Goal: Find specific page/section: Find specific page/section

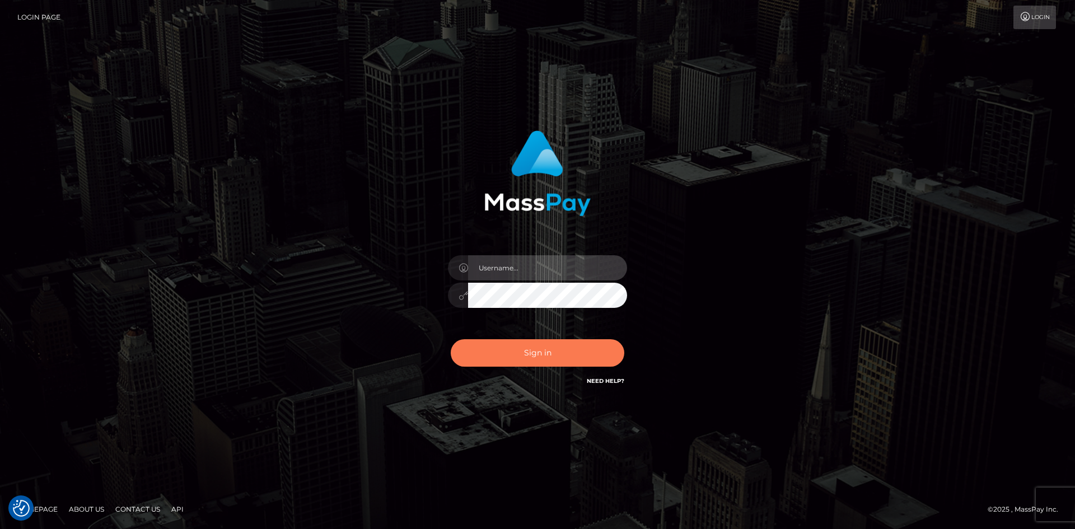
type input "hello.feetfinder"
click at [581, 345] on button "Sign in" at bounding box center [538, 352] width 174 height 27
type input "hello.feetfinder"
click at [609, 355] on button "Sign in" at bounding box center [538, 352] width 174 height 27
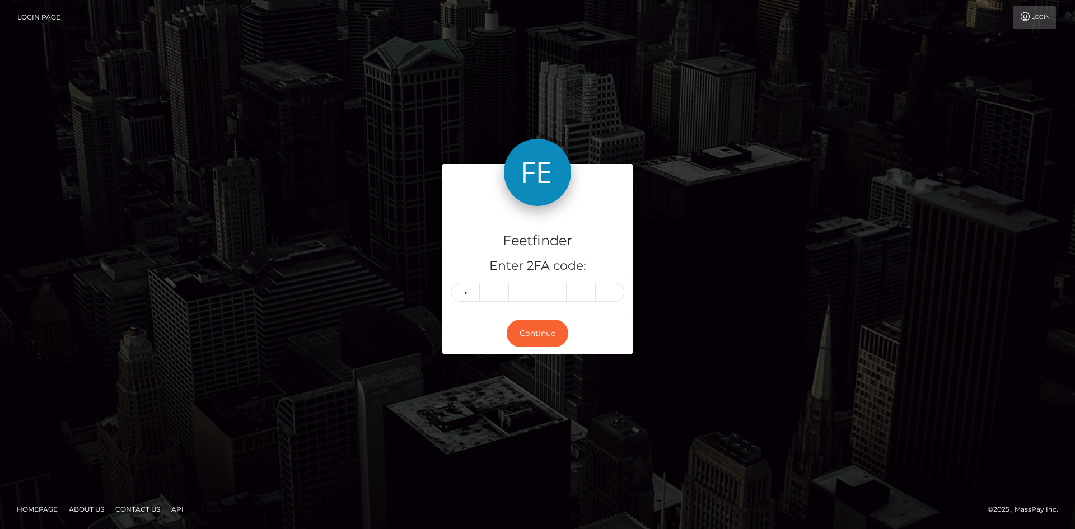
type input "3"
type input "1"
type input "6"
type input "2"
type input "5"
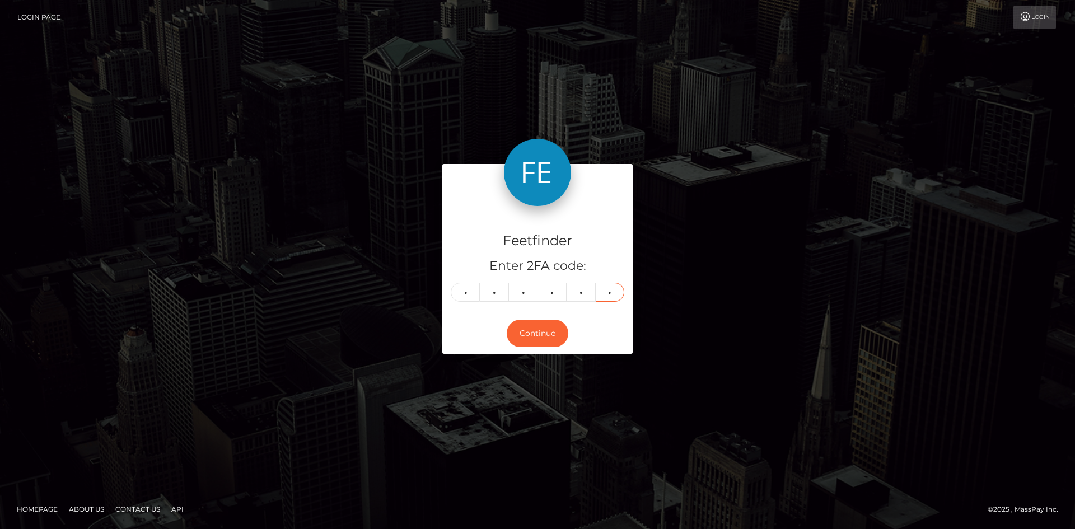
type input "0"
click at [521, 318] on div "Continue" at bounding box center [537, 333] width 190 height 41
click at [524, 319] on div "Continue" at bounding box center [537, 333] width 190 height 41
click at [531, 322] on button "Continue" at bounding box center [538, 333] width 62 height 27
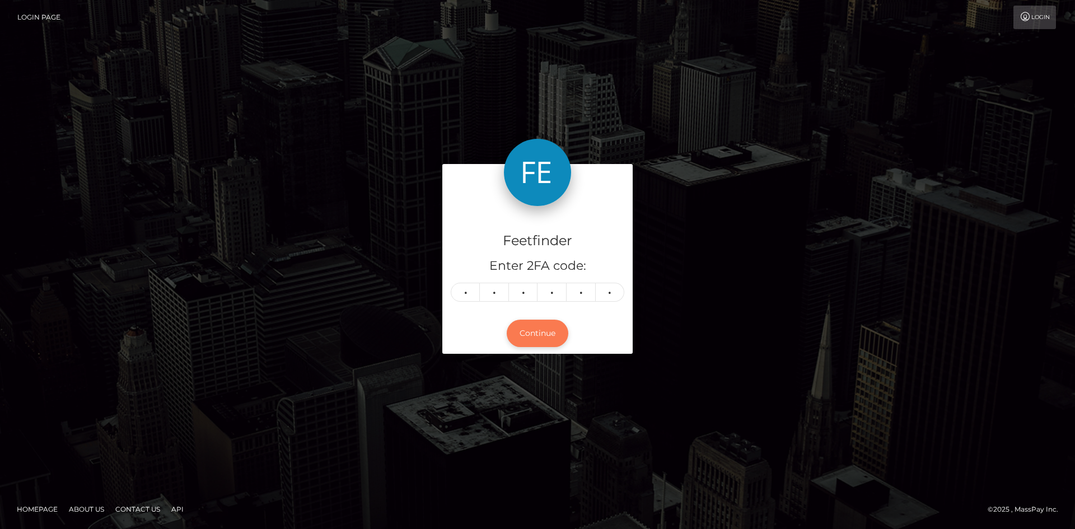
click at [531, 322] on button "Continue" at bounding box center [538, 333] width 62 height 27
click at [532, 322] on button "Continue" at bounding box center [538, 333] width 62 height 27
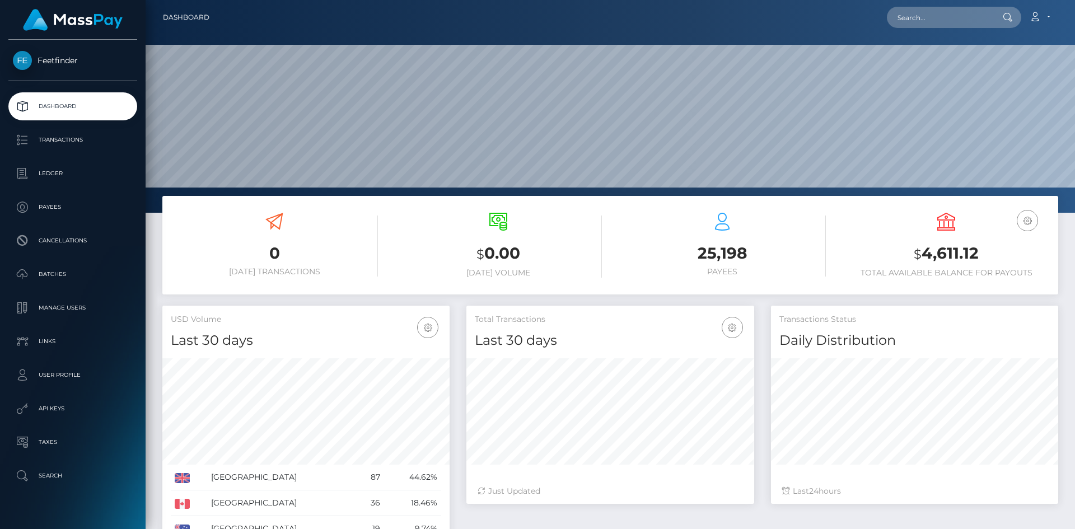
scroll to position [199, 288]
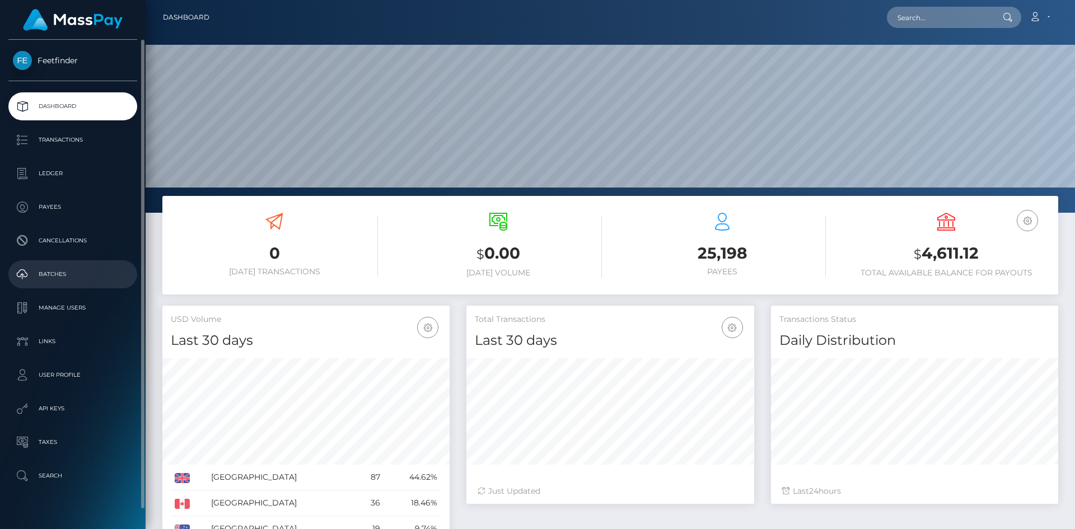
click at [50, 272] on p "Batches" at bounding box center [73, 274] width 120 height 17
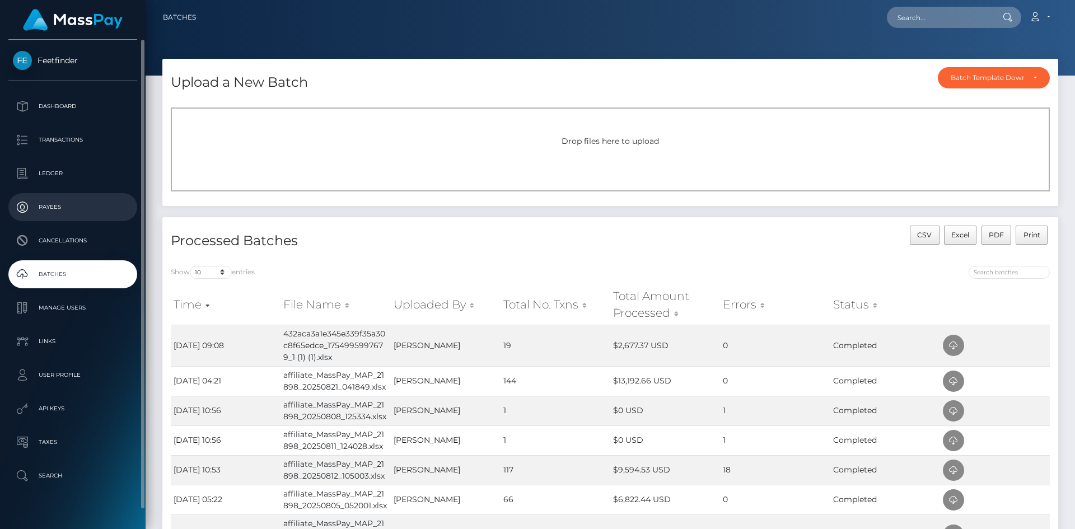
click at [62, 204] on p "Payees" at bounding box center [73, 207] width 120 height 17
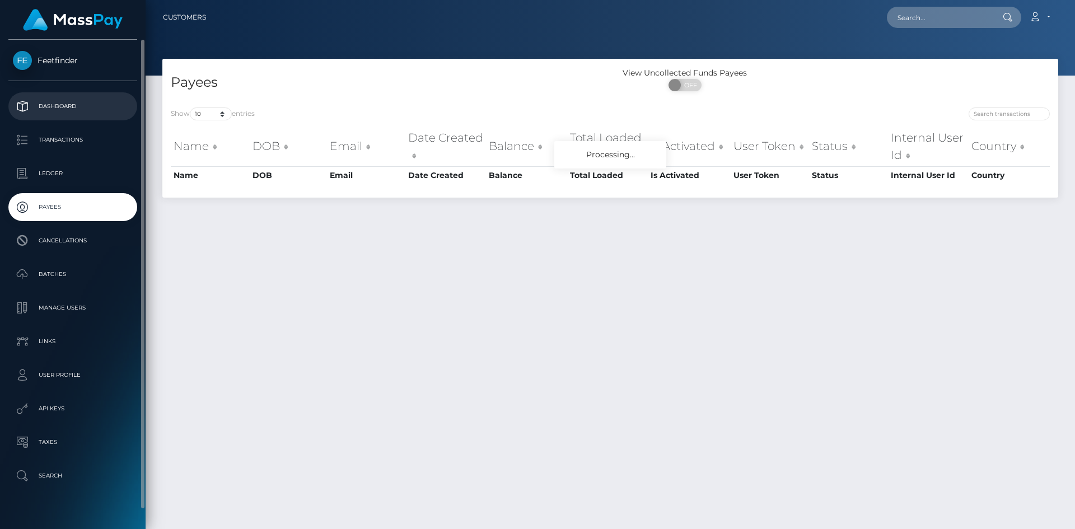
click at [46, 97] on link "Dashboard" at bounding box center [72, 106] width 129 height 28
click at [46, 99] on link "Dashboard" at bounding box center [72, 106] width 129 height 28
click at [46, 99] on p "Dashboard" at bounding box center [73, 106] width 120 height 17
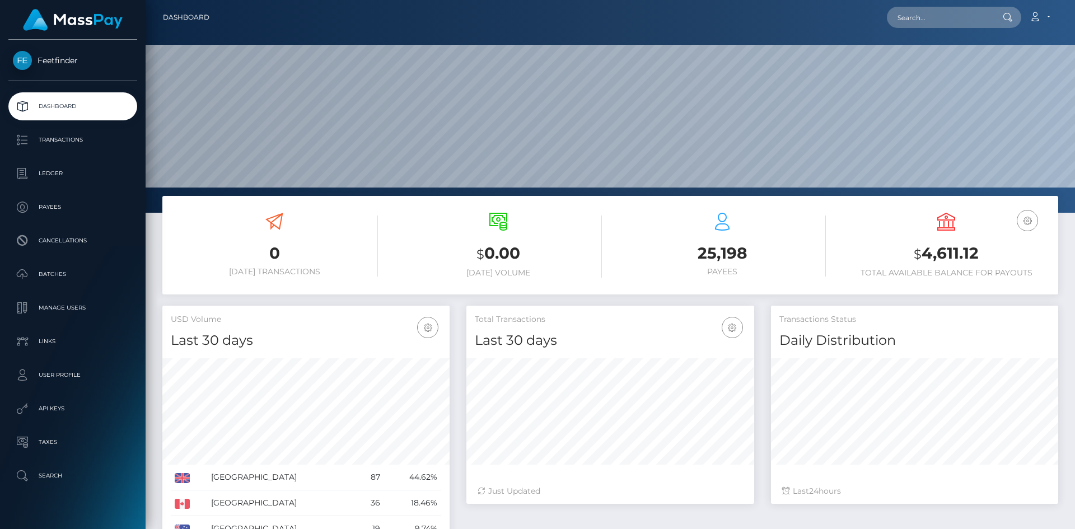
scroll to position [199, 288]
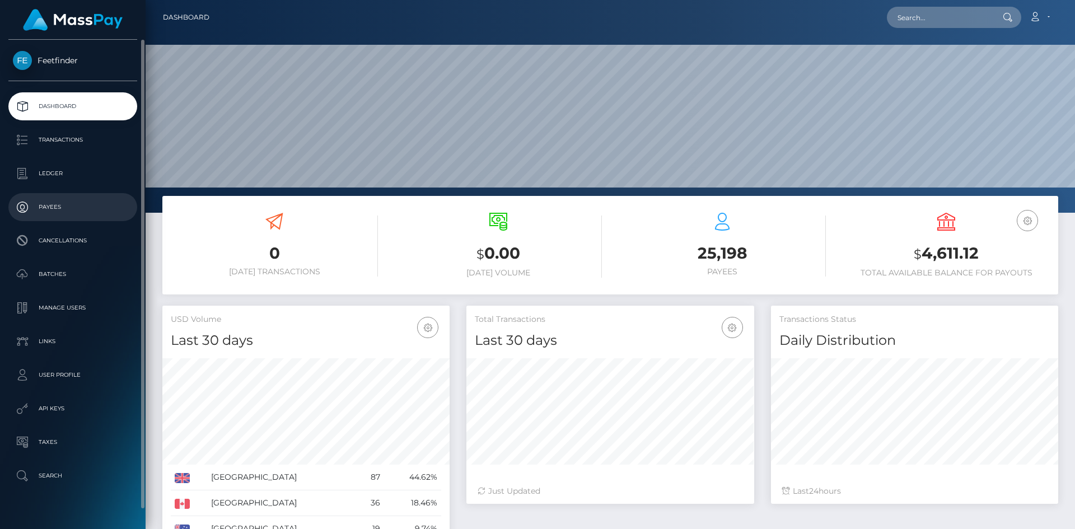
click at [60, 205] on p "Payees" at bounding box center [73, 207] width 120 height 17
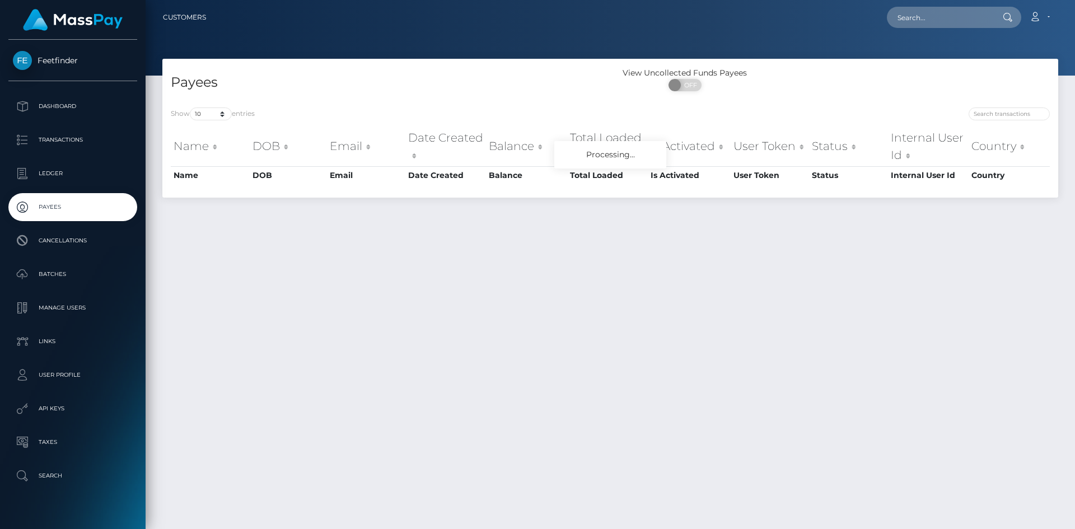
click at [999, 122] on div at bounding box center [834, 115] width 431 height 16
click at [997, 111] on input "search" at bounding box center [1009, 113] width 81 height 13
paste input "47ce4b75-7812-11f0-9703-0266f44cc279"
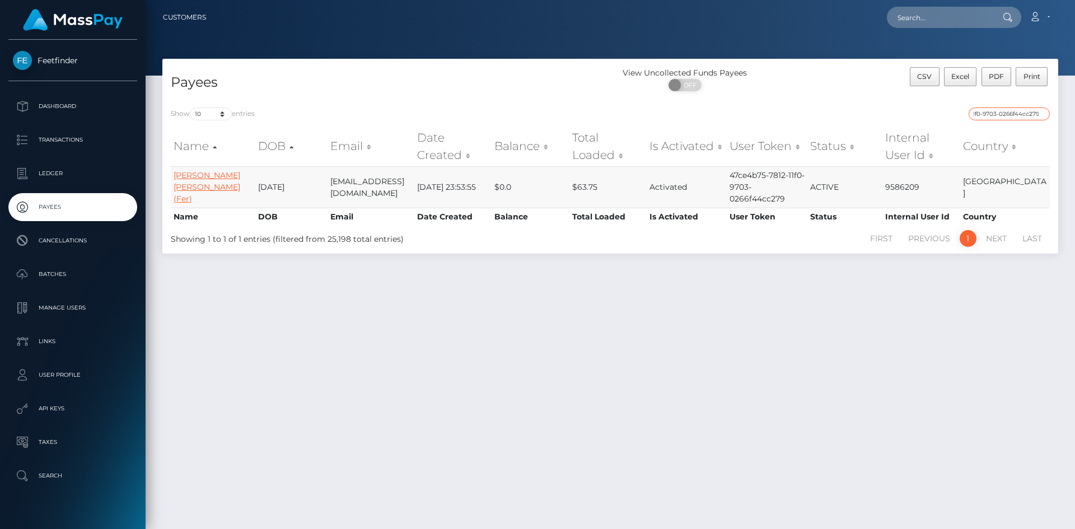
type input "47ce4b75-7812-11f0-9703-0266f44cc279"
click at [212, 177] on link "[PERSON_NAME] [PERSON_NAME] (Fer)" at bounding box center [207, 187] width 67 height 34
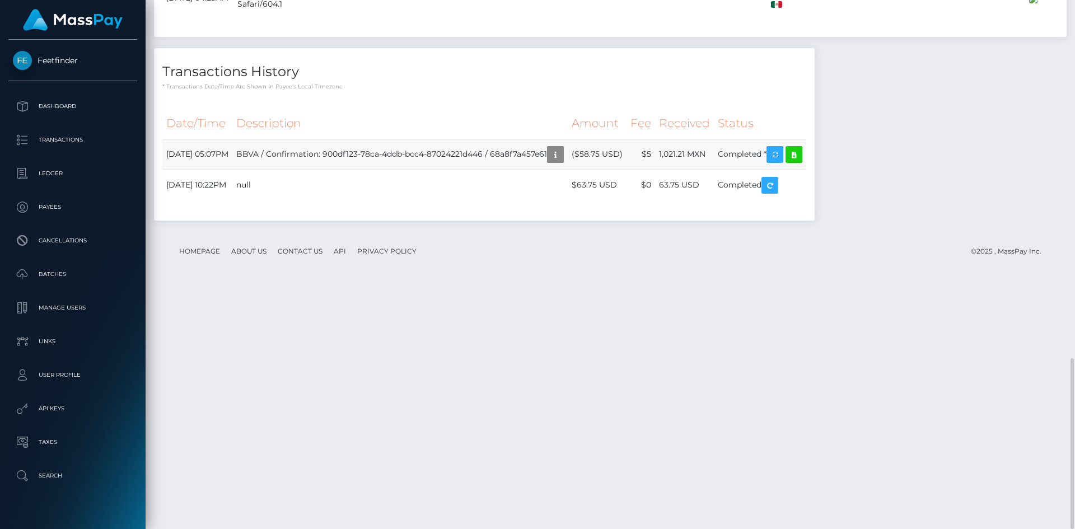
scroll to position [134, 288]
